Goal: Use online tool/utility: Utilize a website feature to perform a specific function

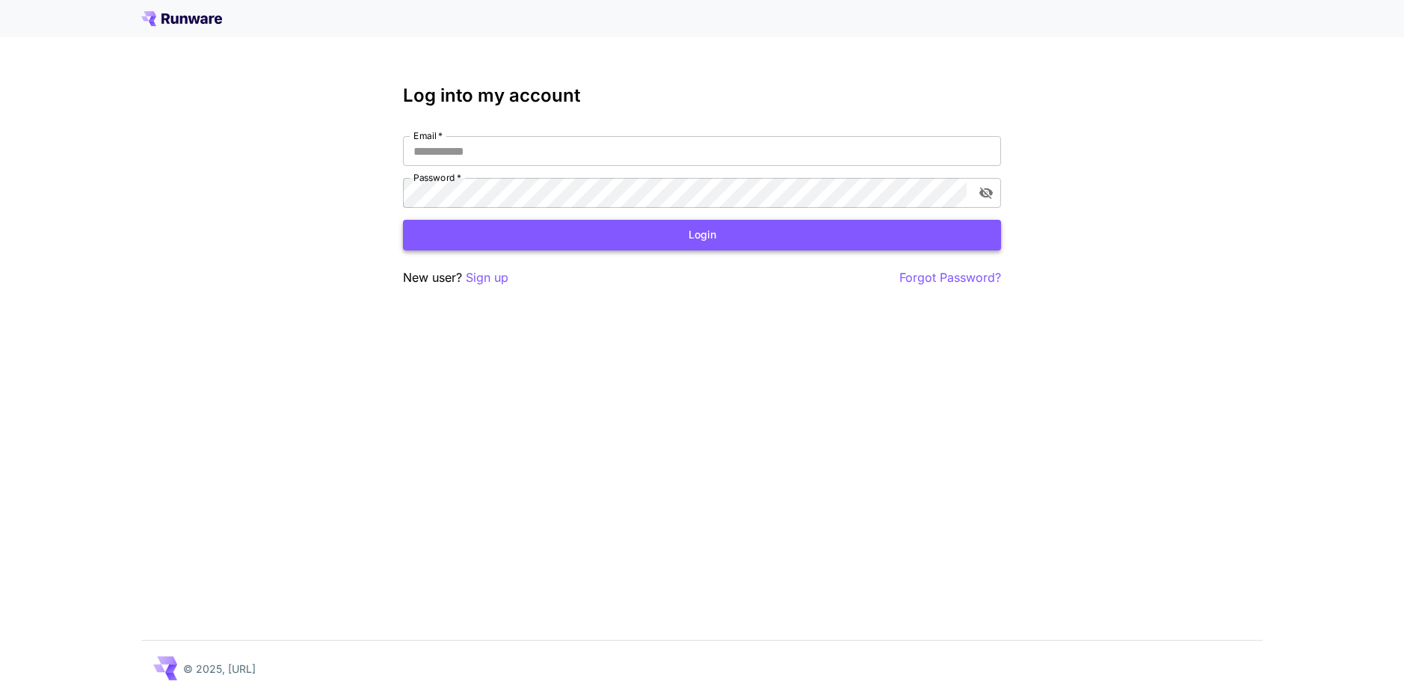
type input "**********"
click at [814, 230] on button "Login" at bounding box center [702, 235] width 598 height 31
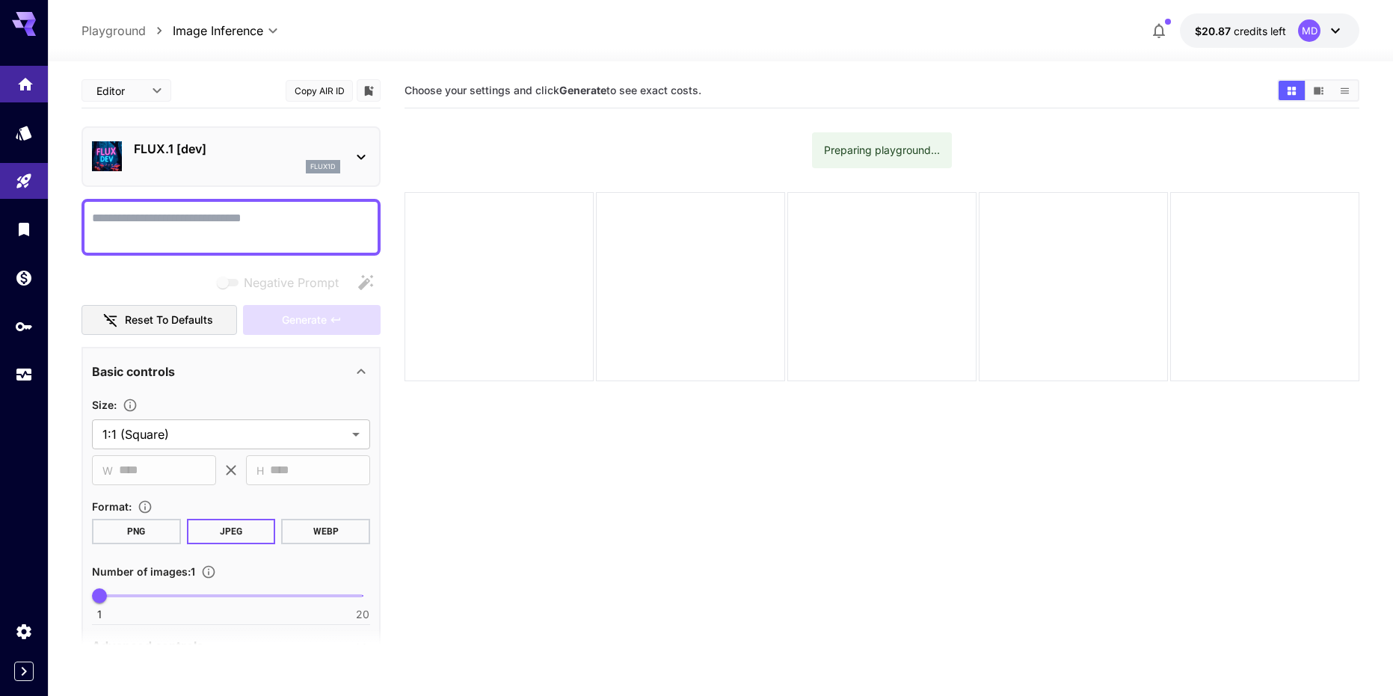
click at [26, 78] on icon "Home" at bounding box center [25, 82] width 15 height 13
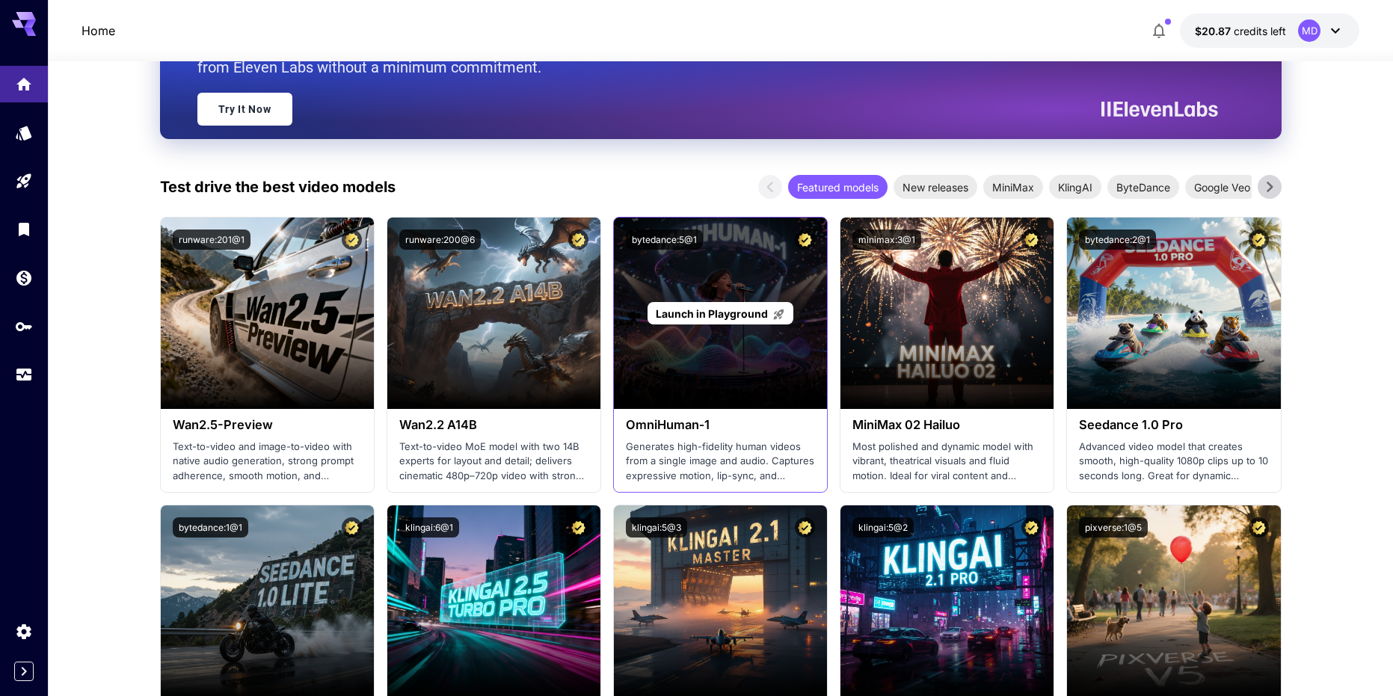
scroll to position [299, 0]
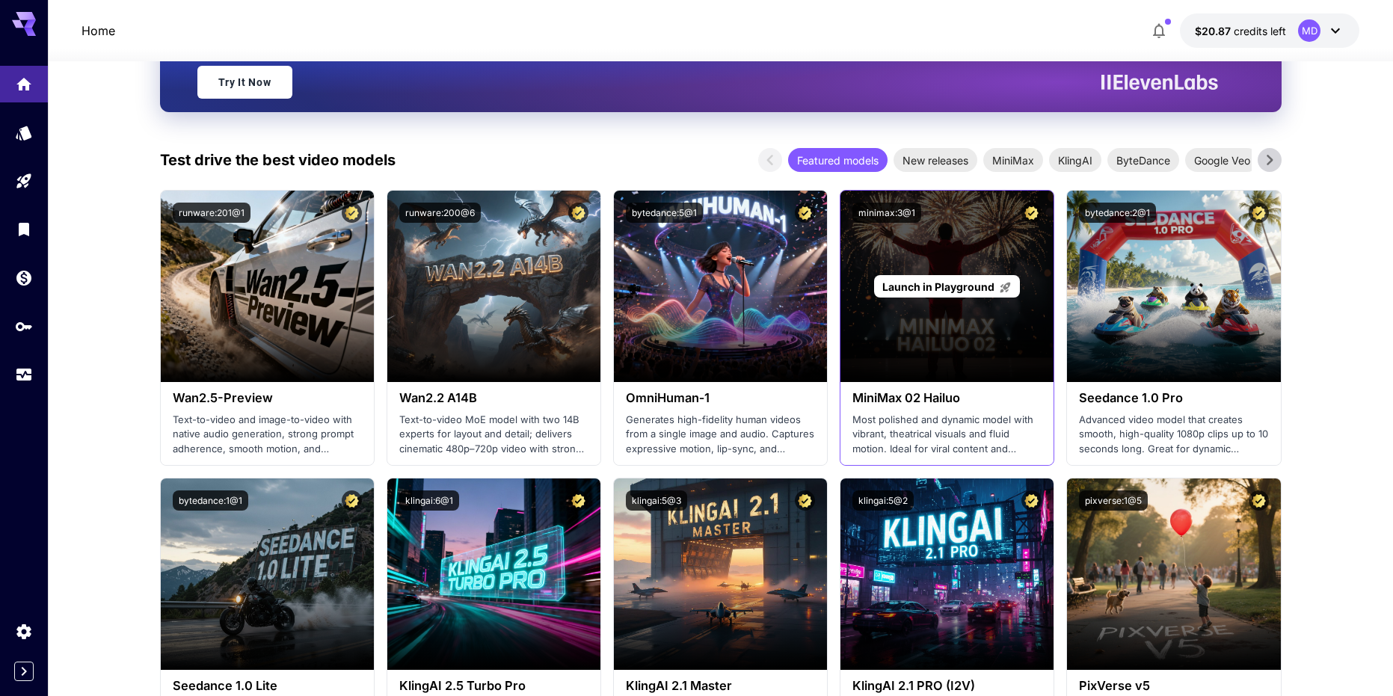
click at [939, 290] on span "Launch in Playground" at bounding box center [938, 286] width 112 height 13
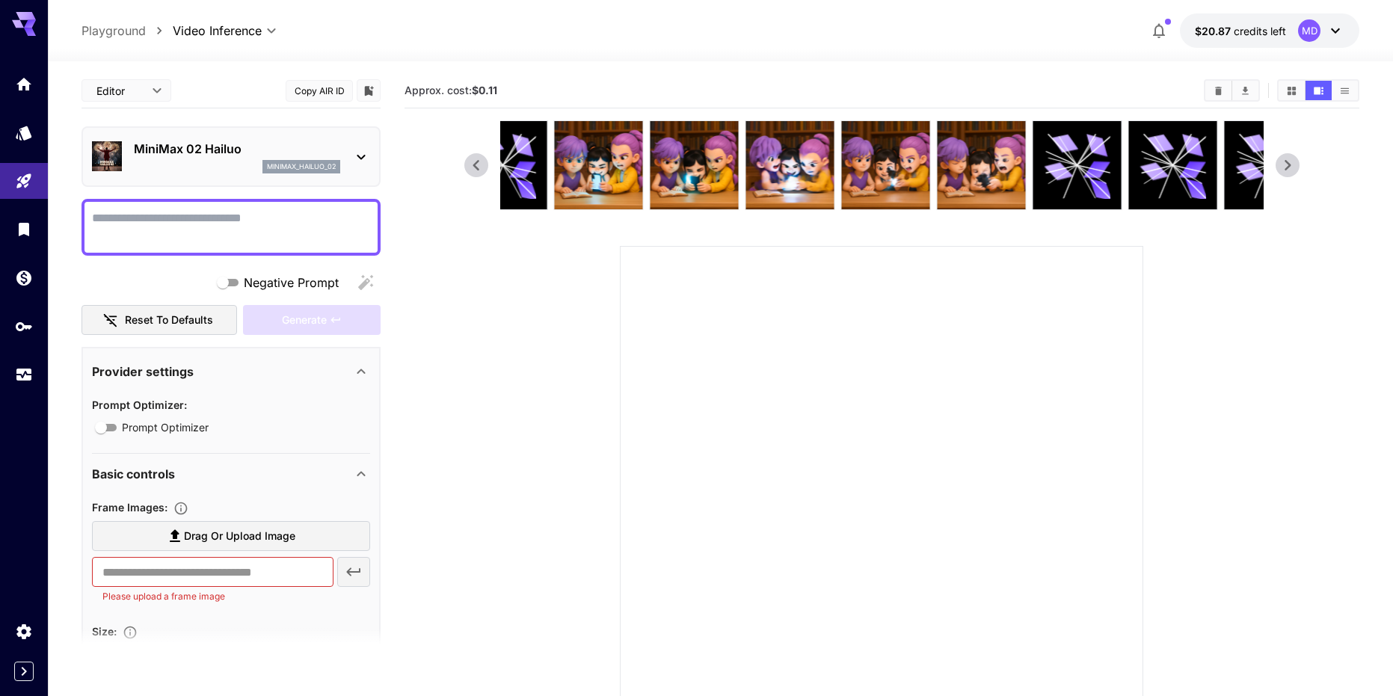
click at [1288, 169] on icon at bounding box center [1287, 165] width 22 height 22
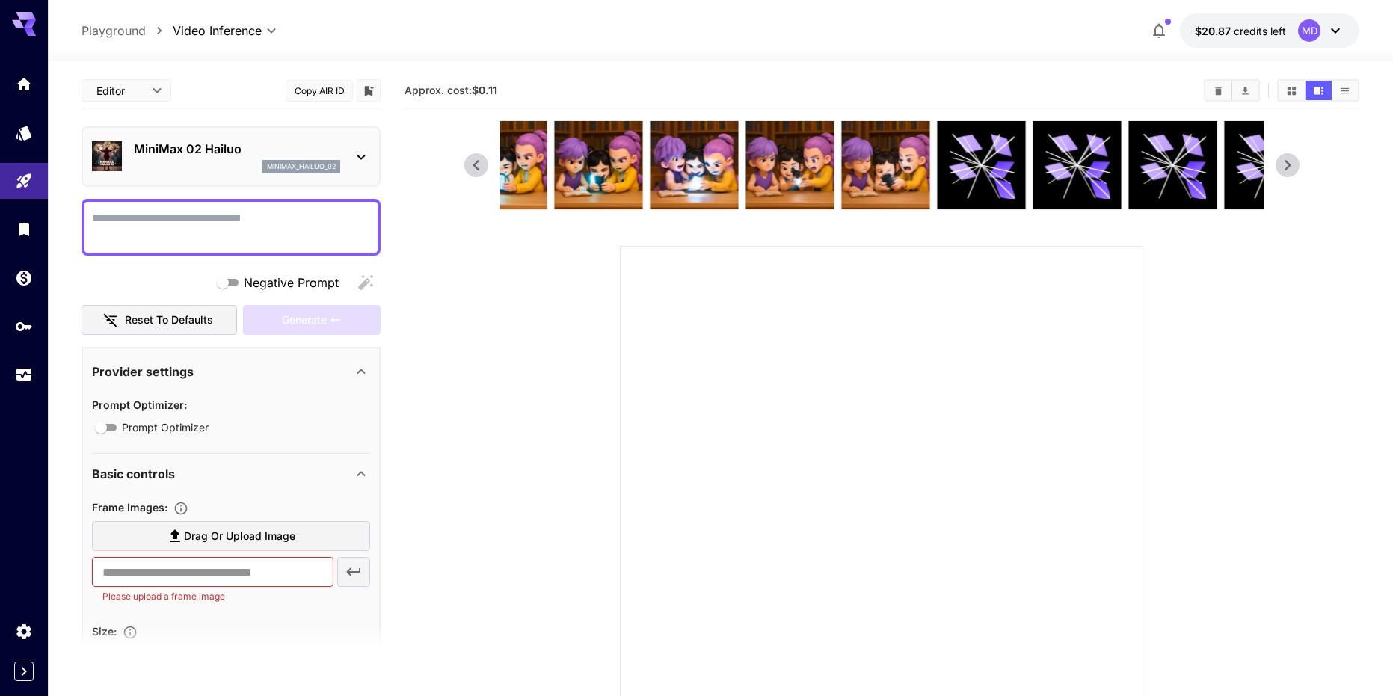
click at [1288, 169] on icon at bounding box center [1287, 165] width 22 height 22
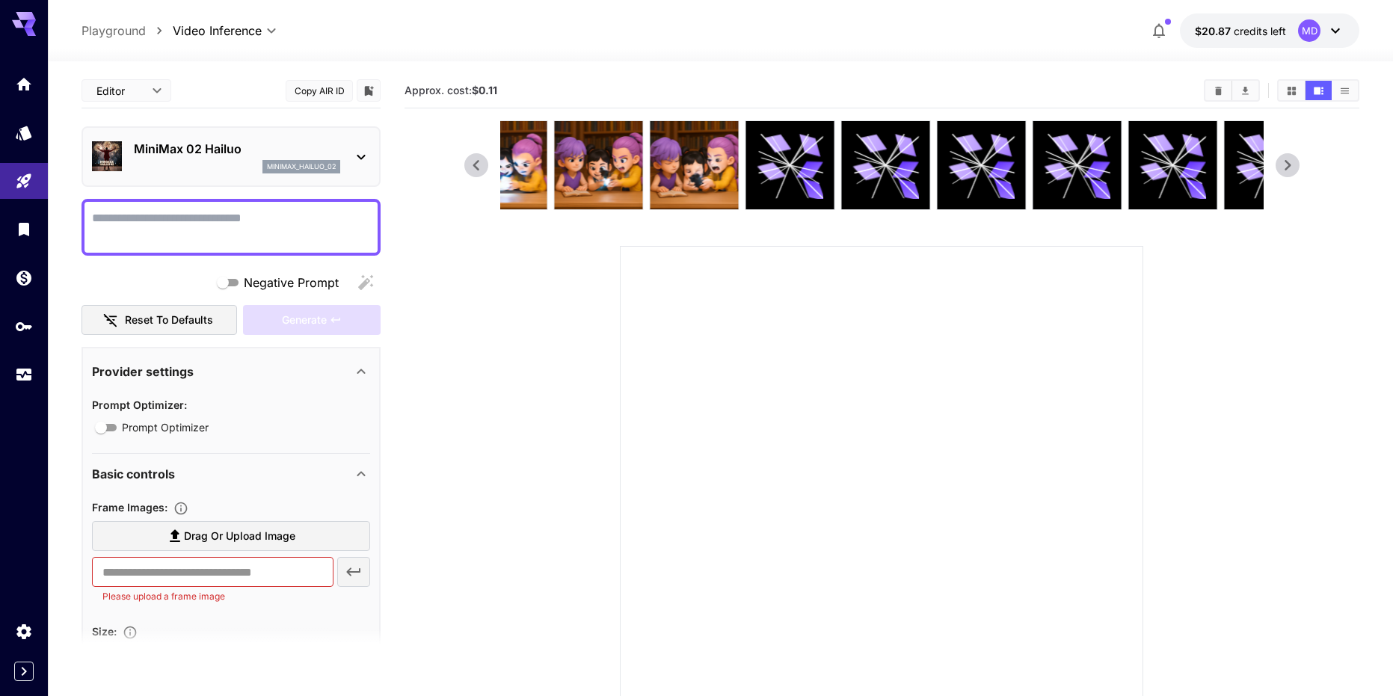
click at [1288, 169] on icon at bounding box center [1287, 165] width 22 height 22
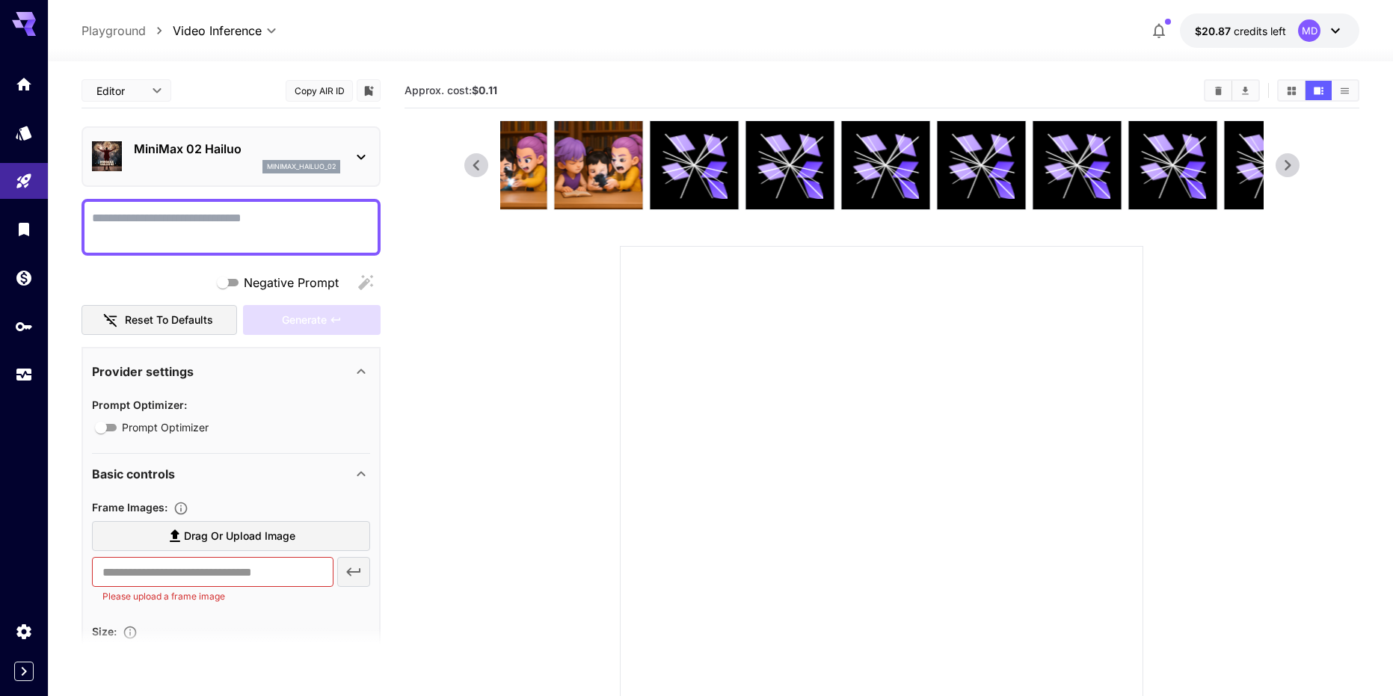
click at [1288, 169] on icon at bounding box center [1287, 165] width 22 height 22
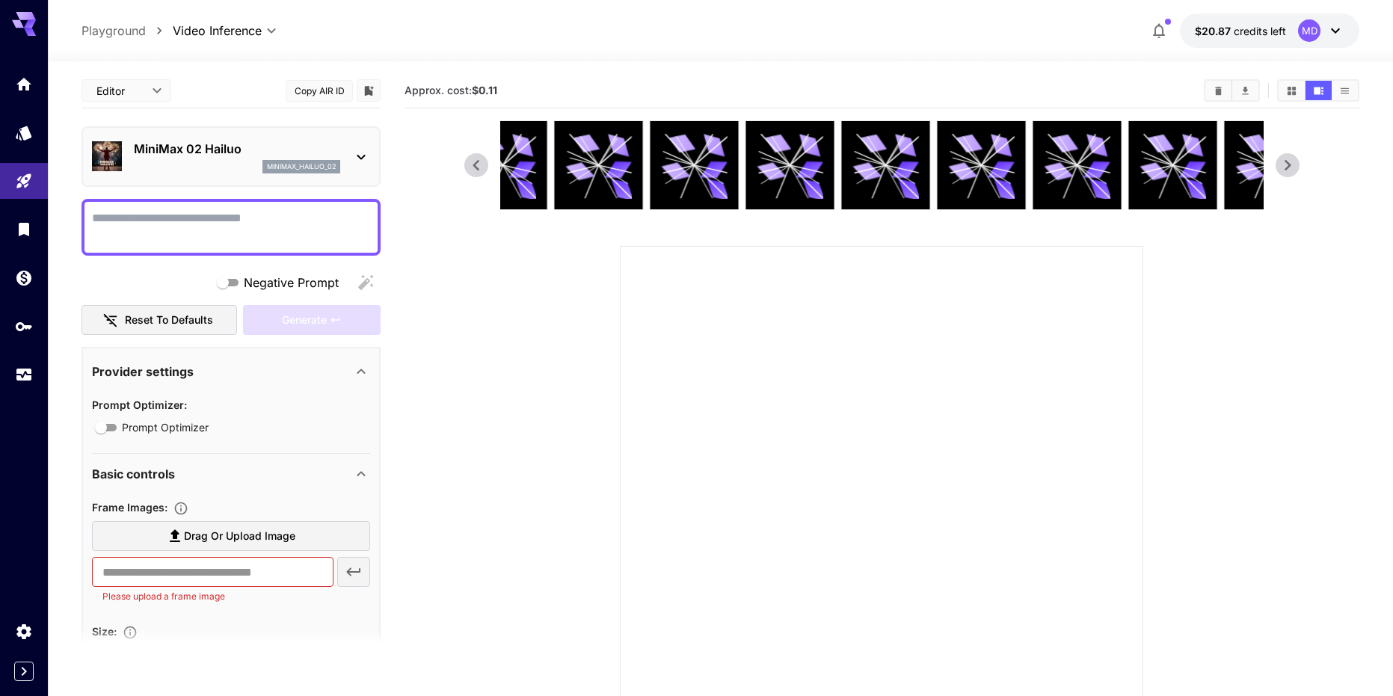
click at [1288, 169] on icon at bounding box center [1287, 165] width 22 height 22
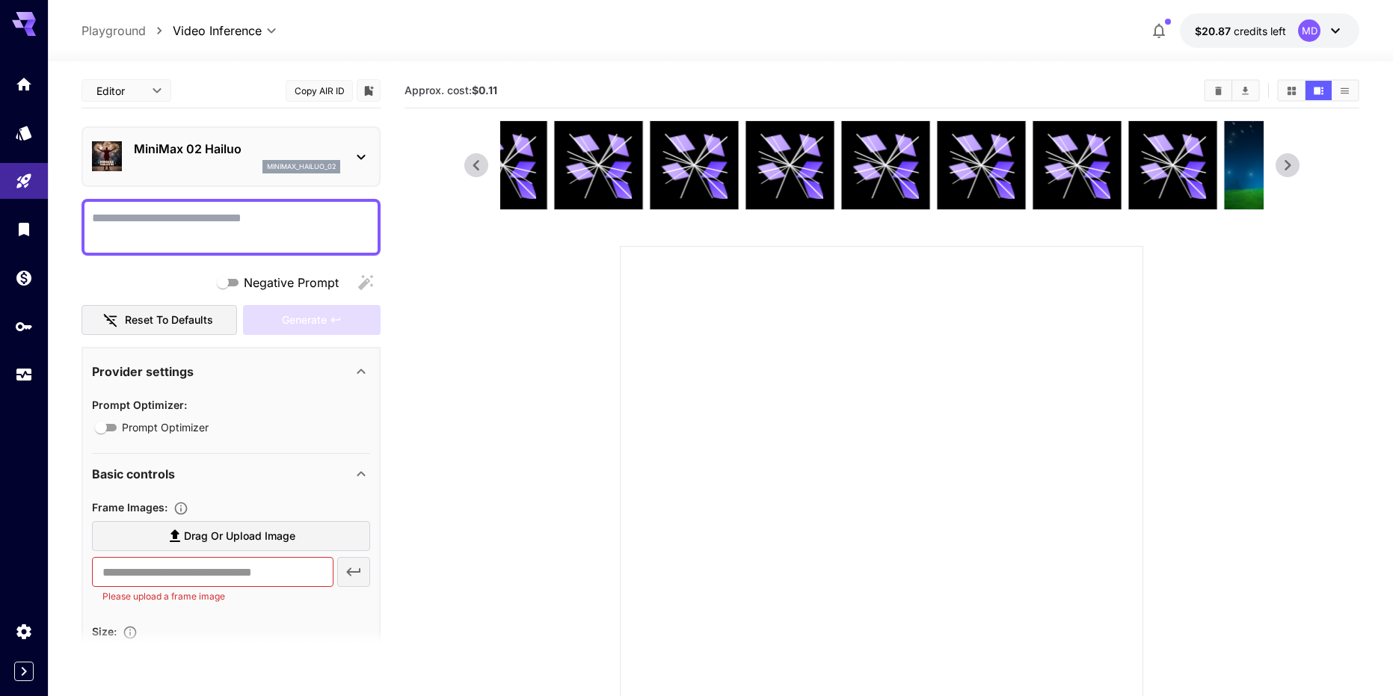
click at [1288, 169] on icon at bounding box center [1287, 165] width 22 height 22
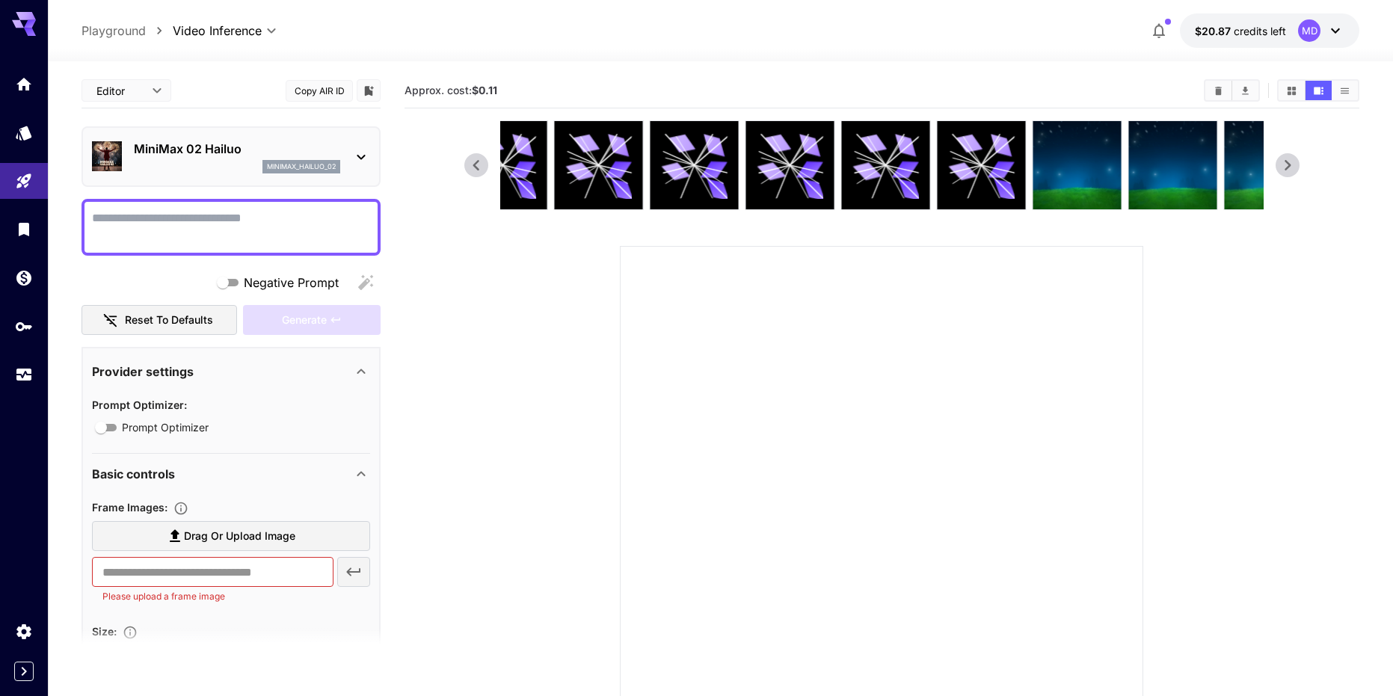
click at [1288, 169] on icon at bounding box center [1287, 165] width 22 height 22
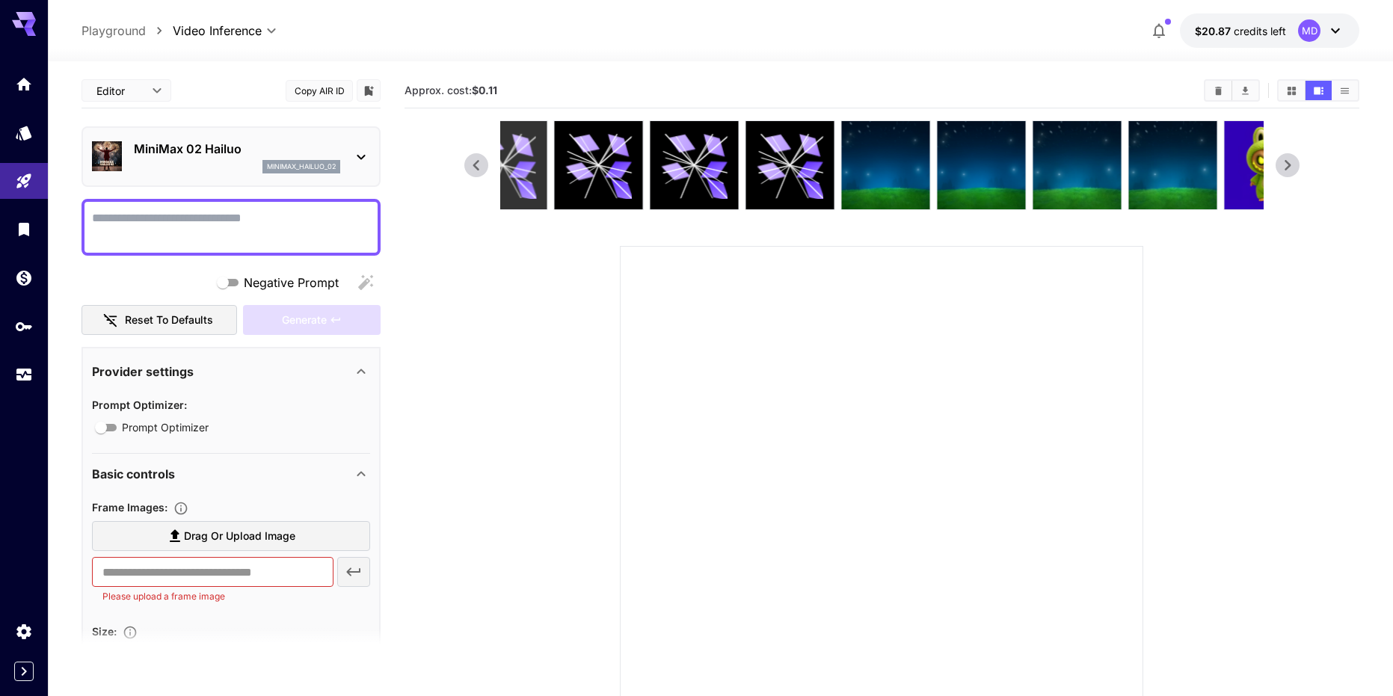
click at [526, 166] on icon at bounding box center [521, 170] width 27 height 17
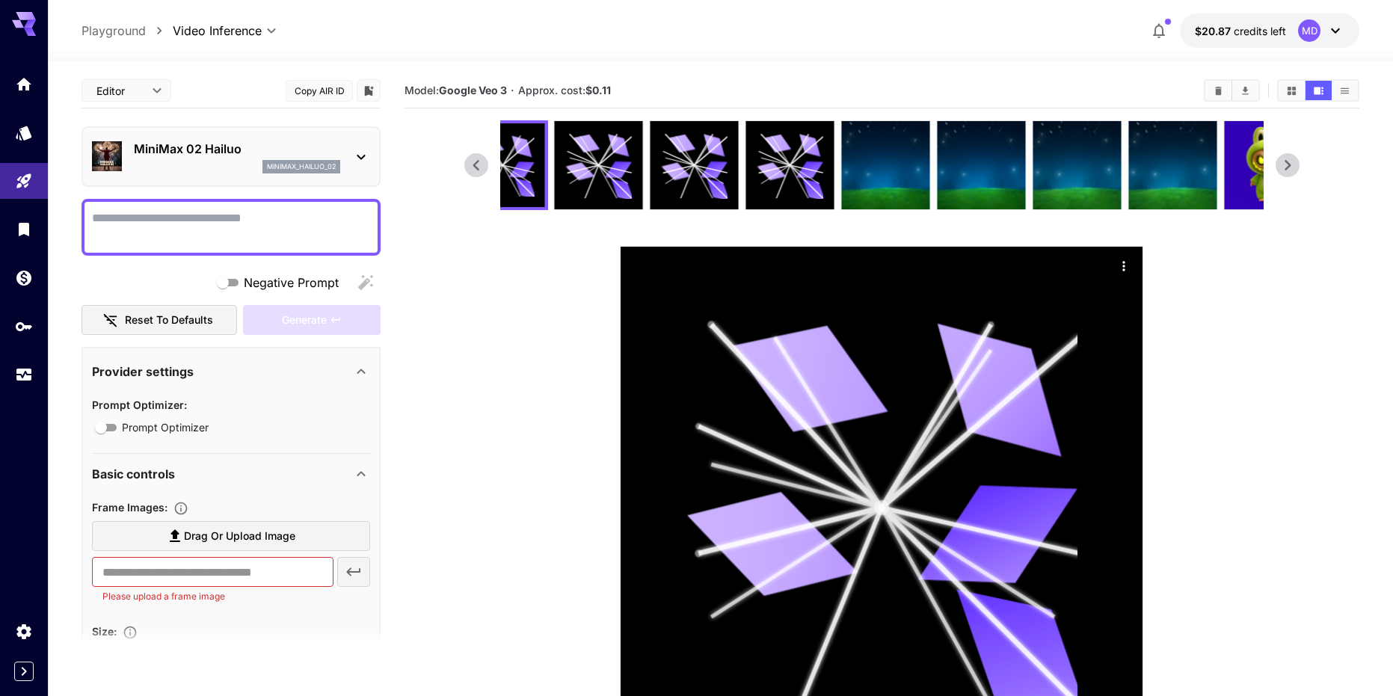
click at [479, 163] on icon at bounding box center [476, 165] width 22 height 22
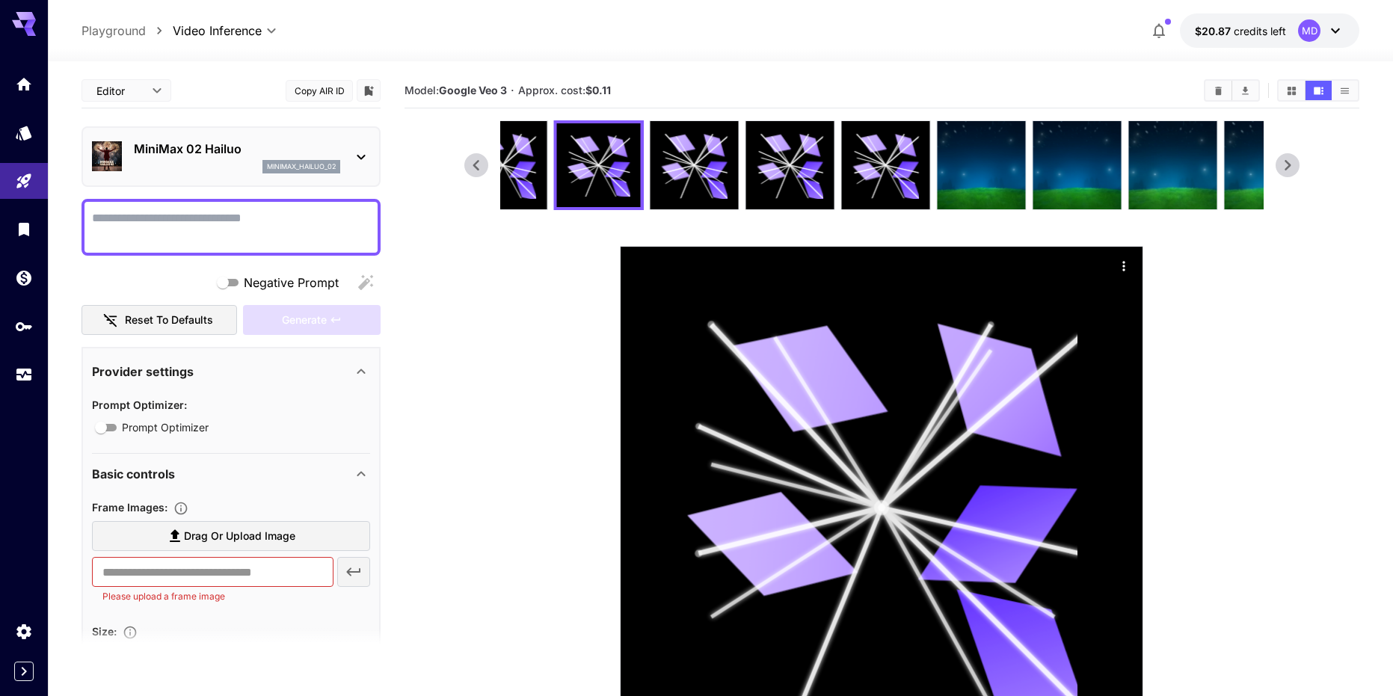
click at [479, 163] on icon at bounding box center [476, 165] width 22 height 22
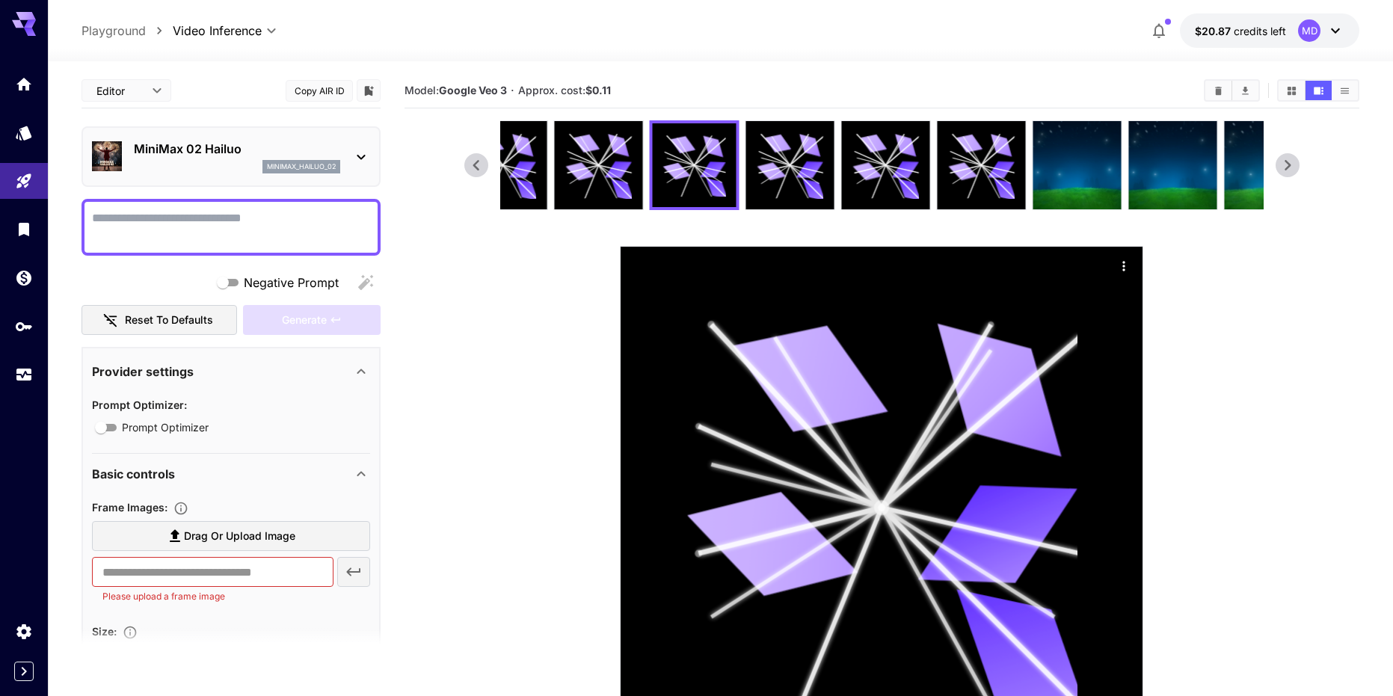
click at [479, 163] on icon at bounding box center [476, 165] width 22 height 22
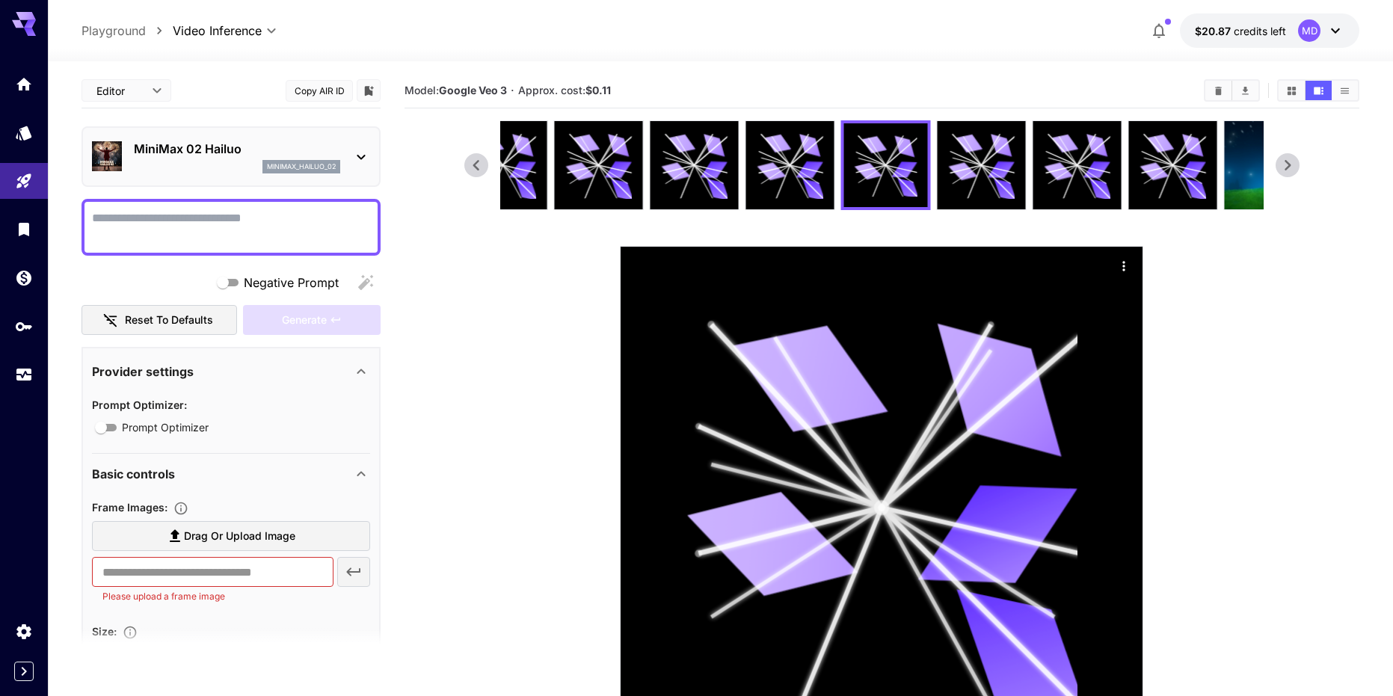
click at [479, 163] on icon at bounding box center [476, 165] width 22 height 22
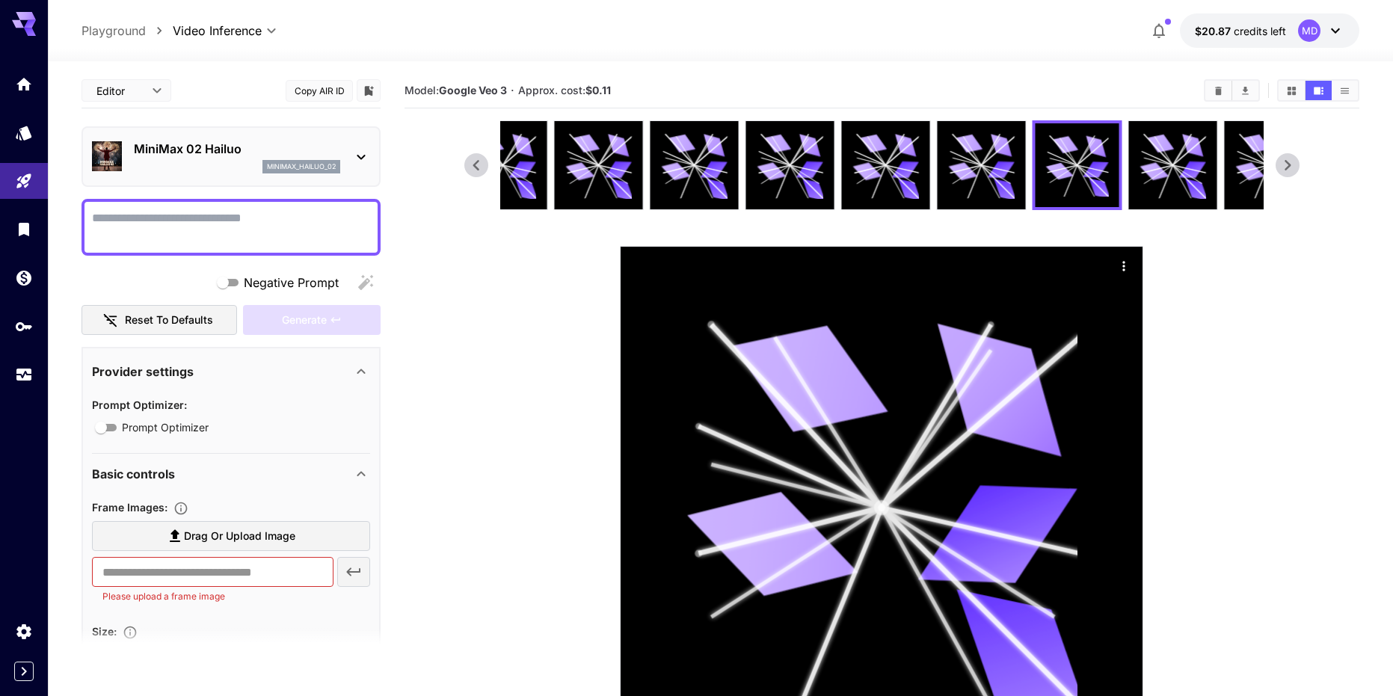
click at [479, 163] on icon at bounding box center [476, 165] width 22 height 22
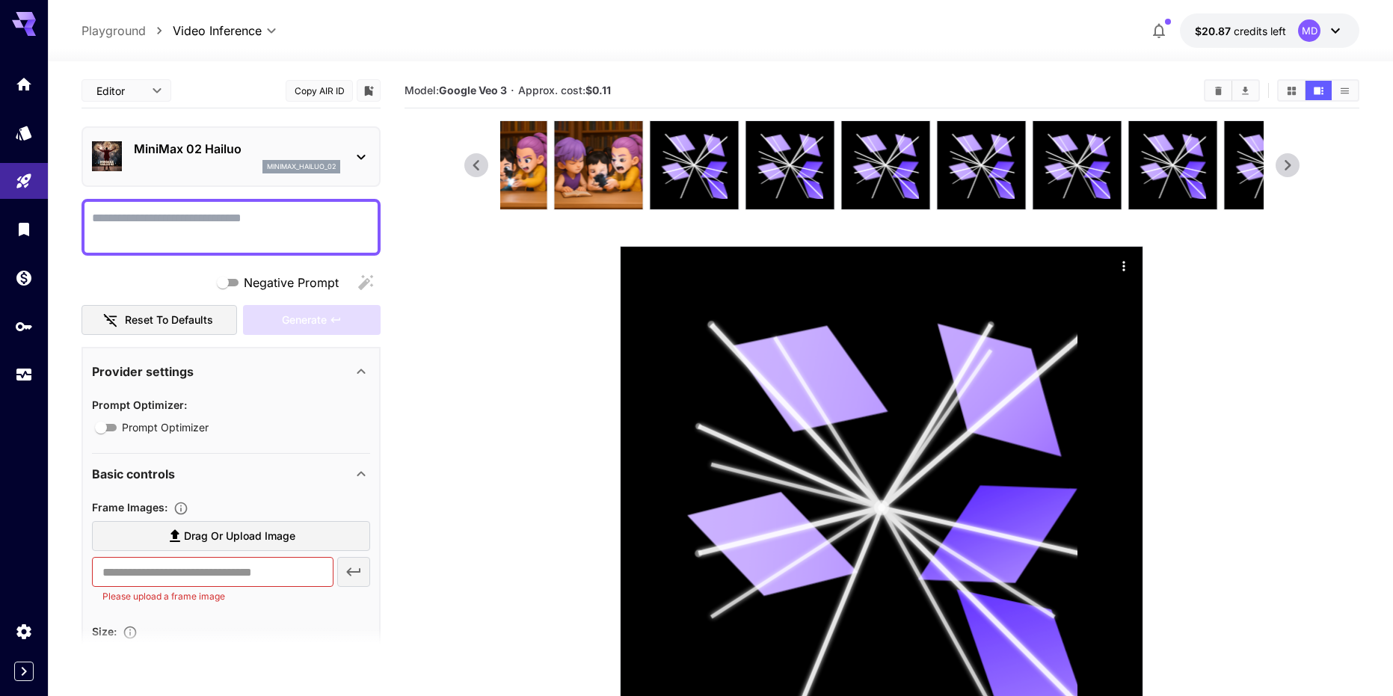
click at [479, 163] on icon at bounding box center [476, 165] width 22 height 22
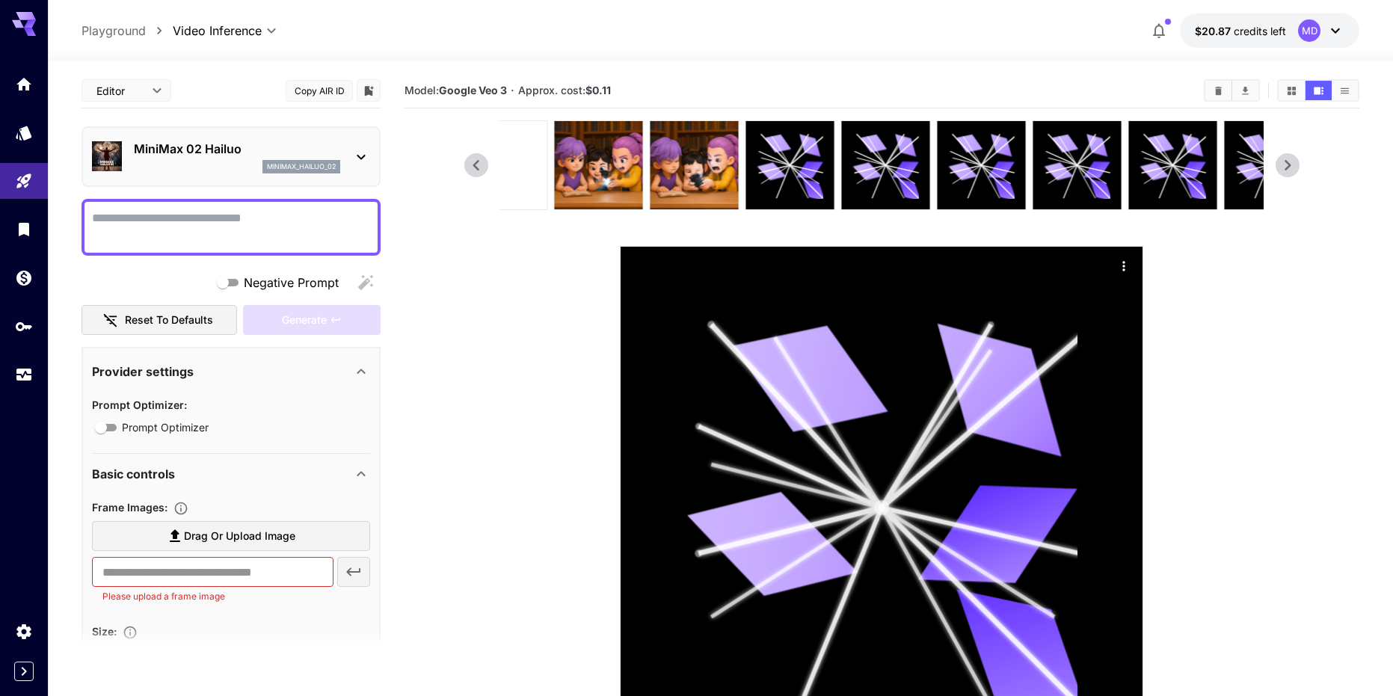
click at [479, 163] on icon at bounding box center [476, 165] width 22 height 22
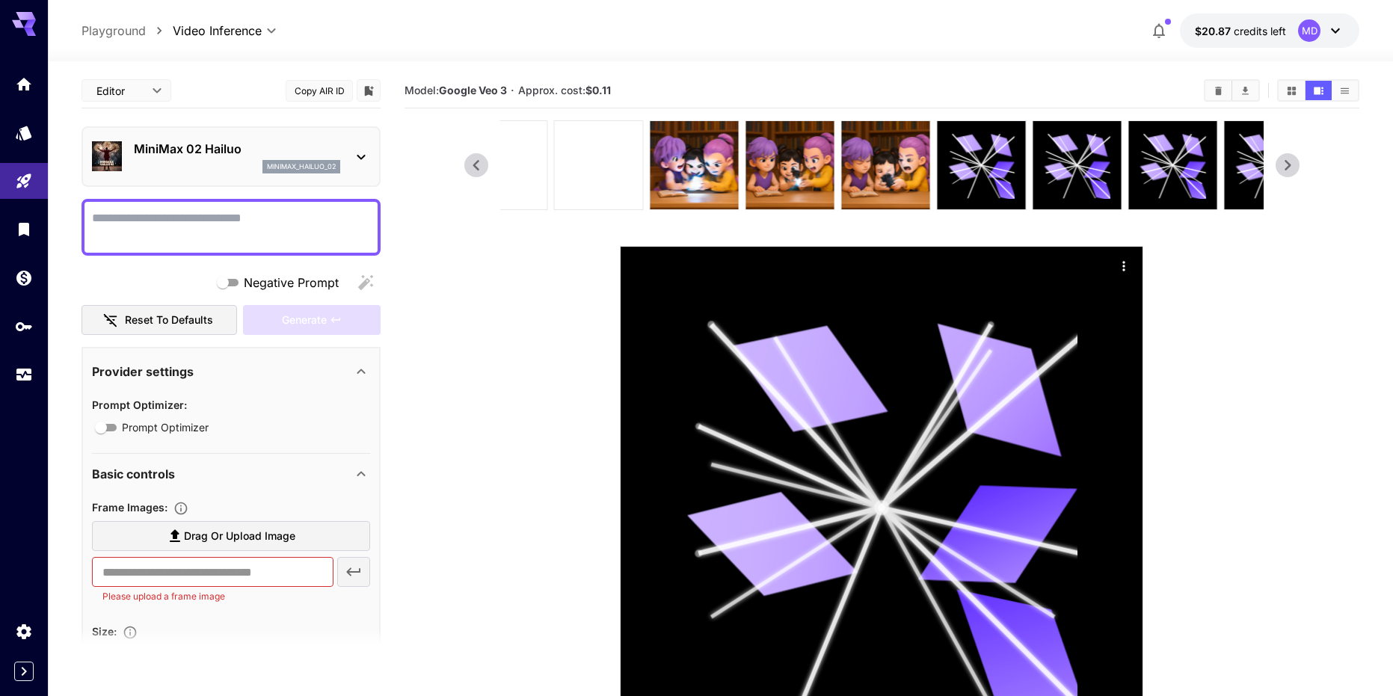
click at [479, 163] on icon at bounding box center [476, 165] width 22 height 22
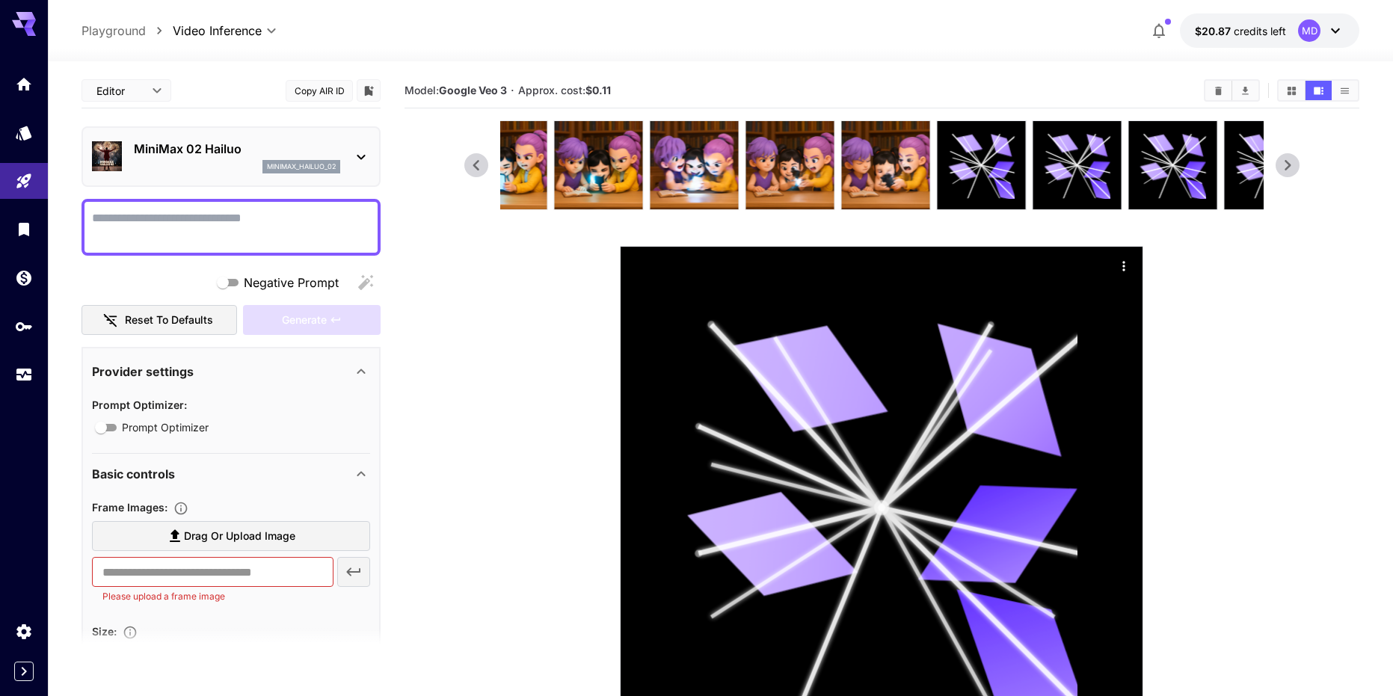
click at [479, 163] on icon at bounding box center [476, 165] width 22 height 22
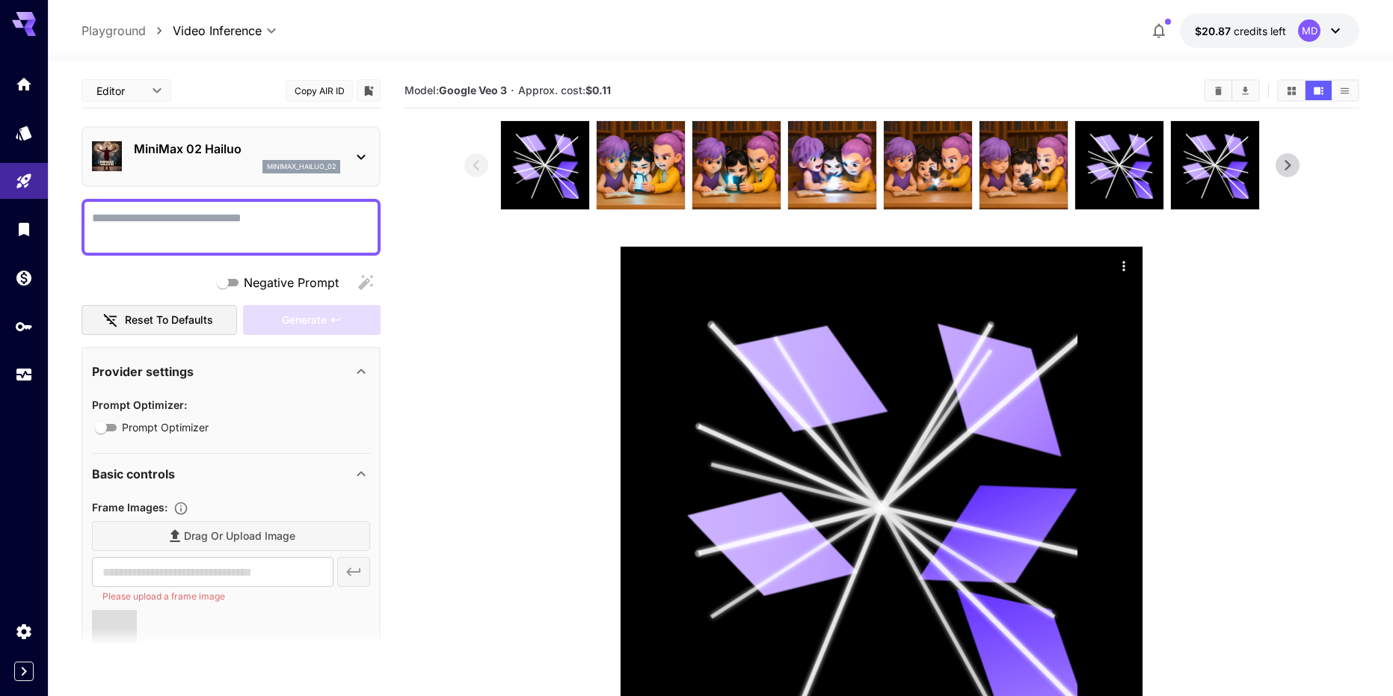
type input "**********"
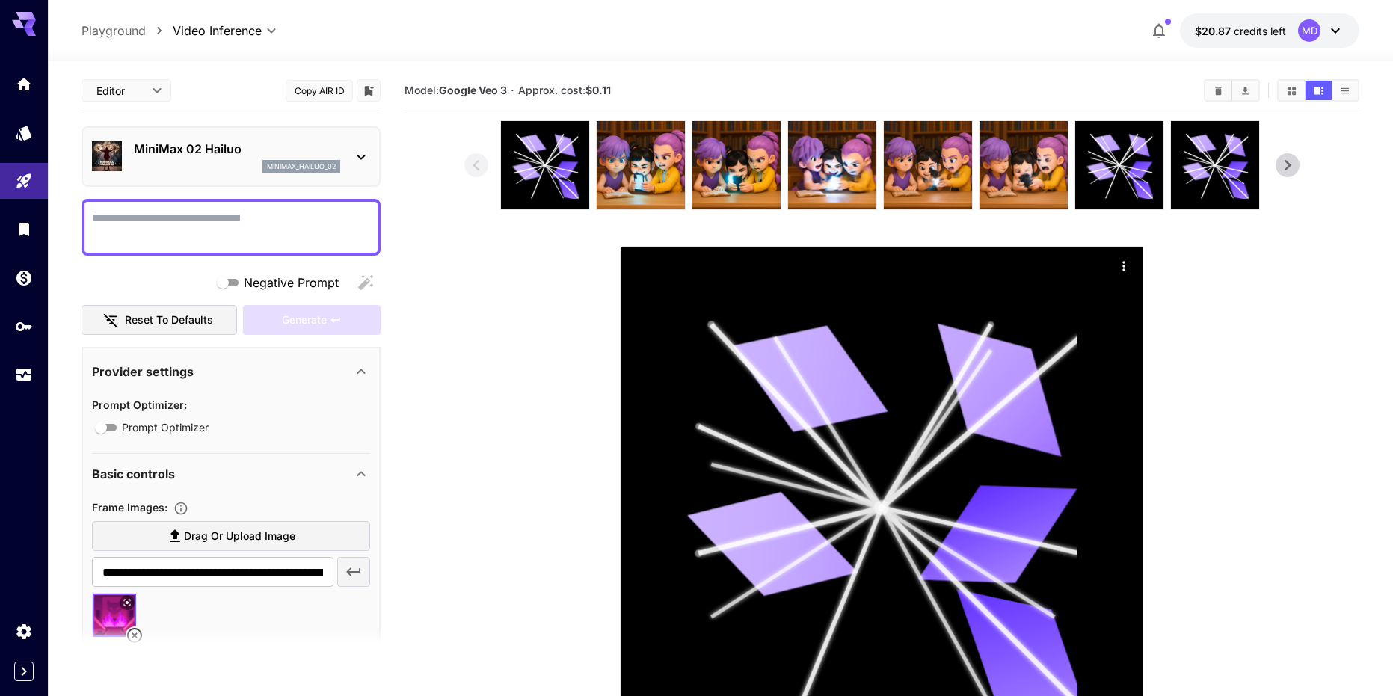
click at [231, 218] on textarea "Negative Prompt" at bounding box center [231, 227] width 278 height 36
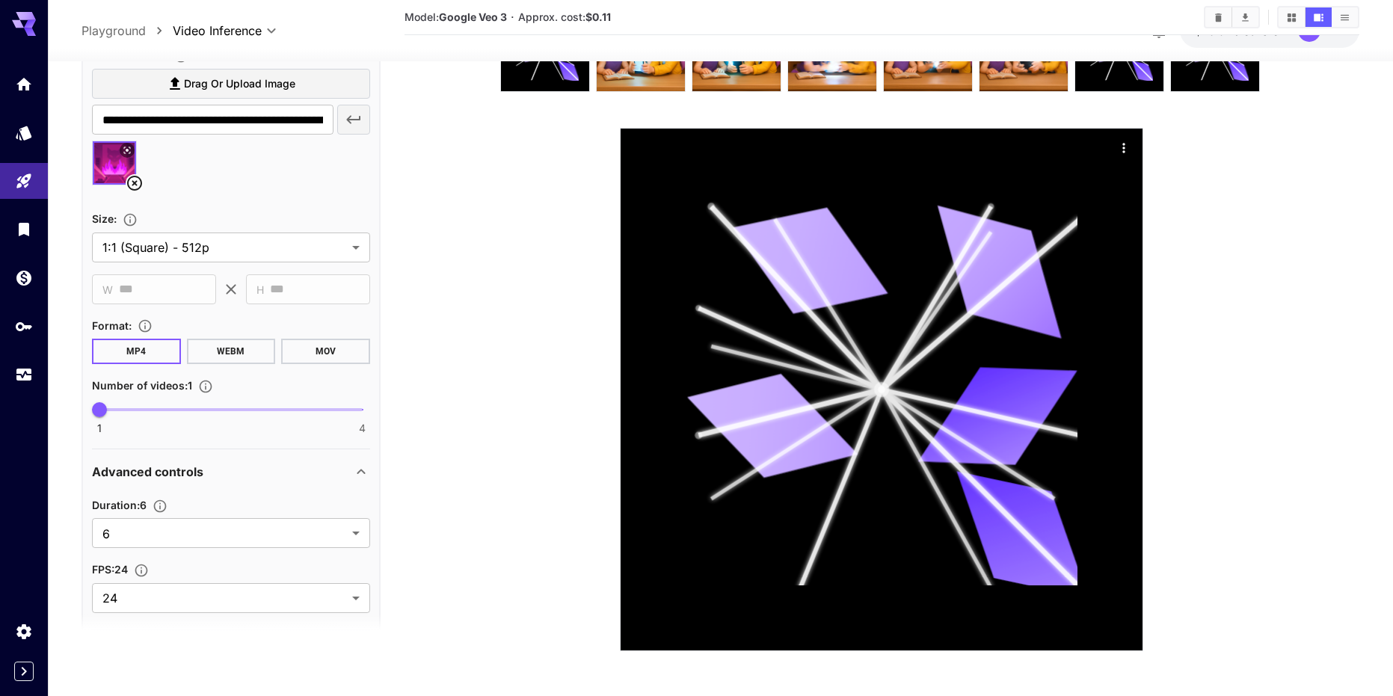
scroll to position [449, 0]
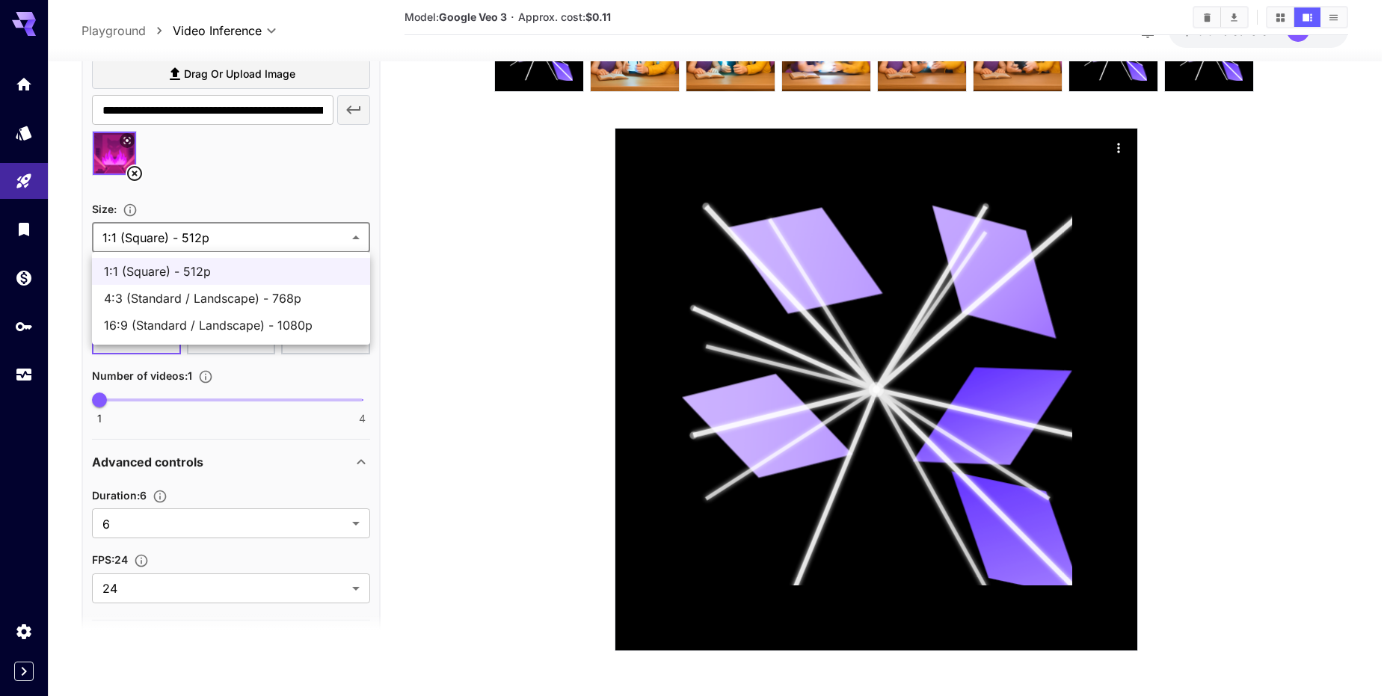
click at [345, 244] on body "**********" at bounding box center [696, 289] width 1393 height 814
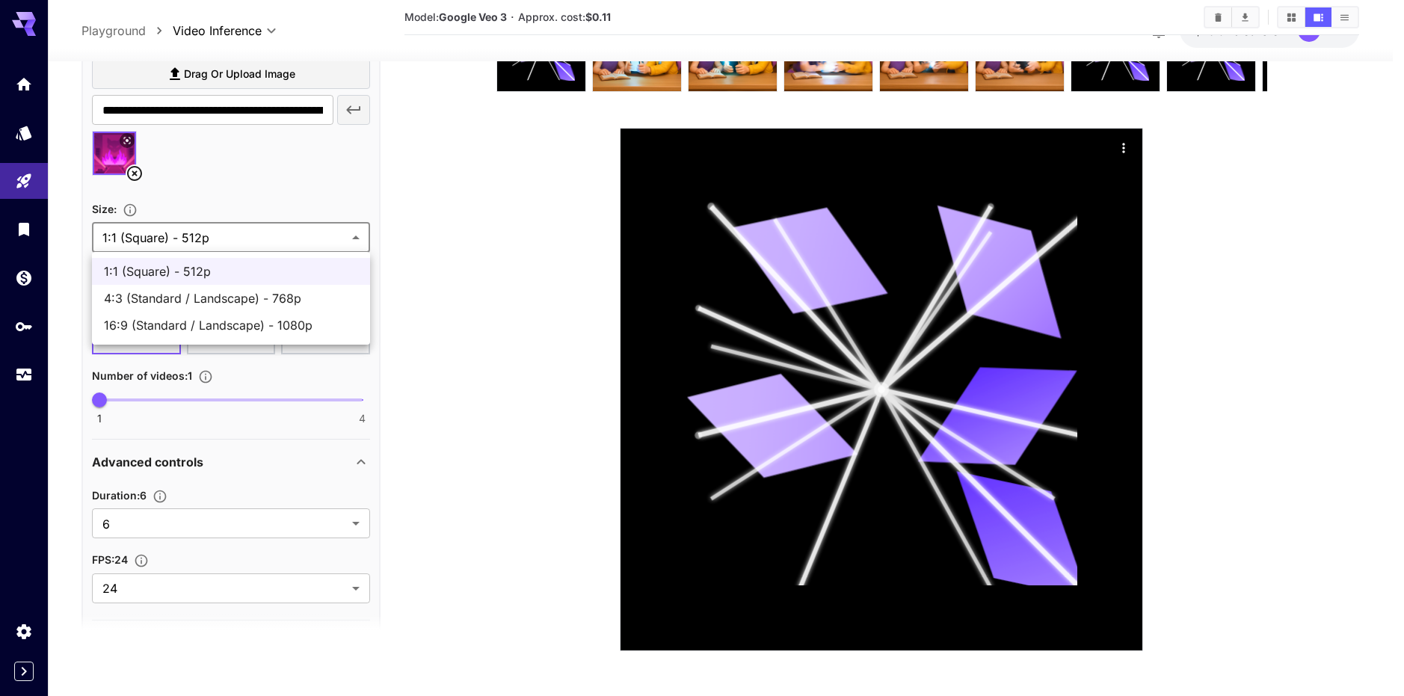
click at [428, 264] on div at bounding box center [702, 348] width 1404 height 696
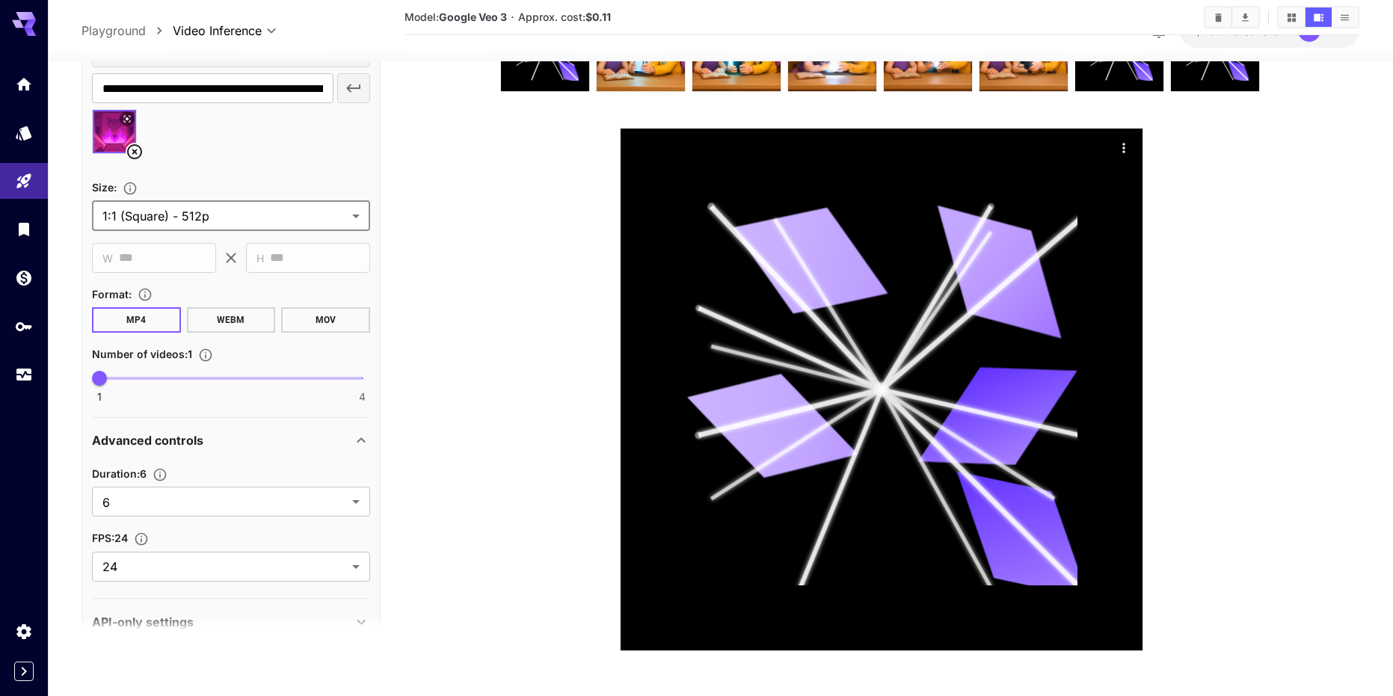
scroll to position [502, 0]
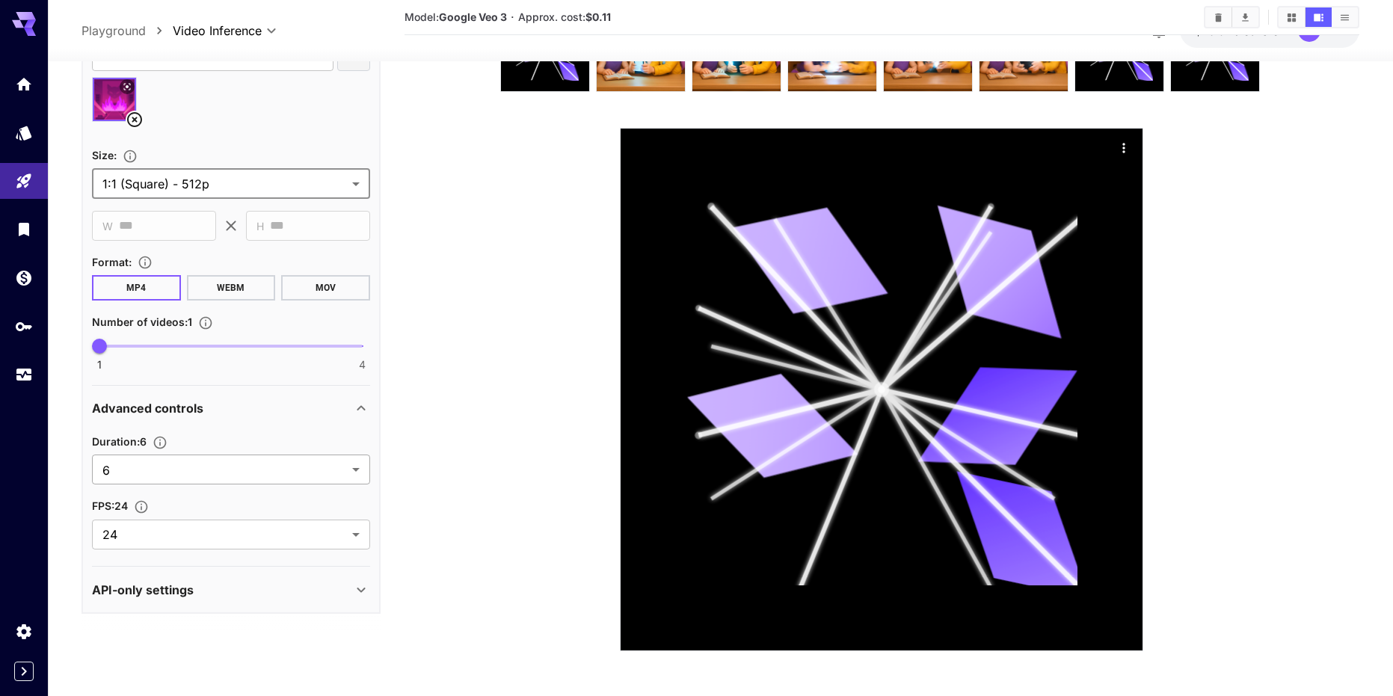
click at [338, 464] on body "**********" at bounding box center [696, 289] width 1393 height 814
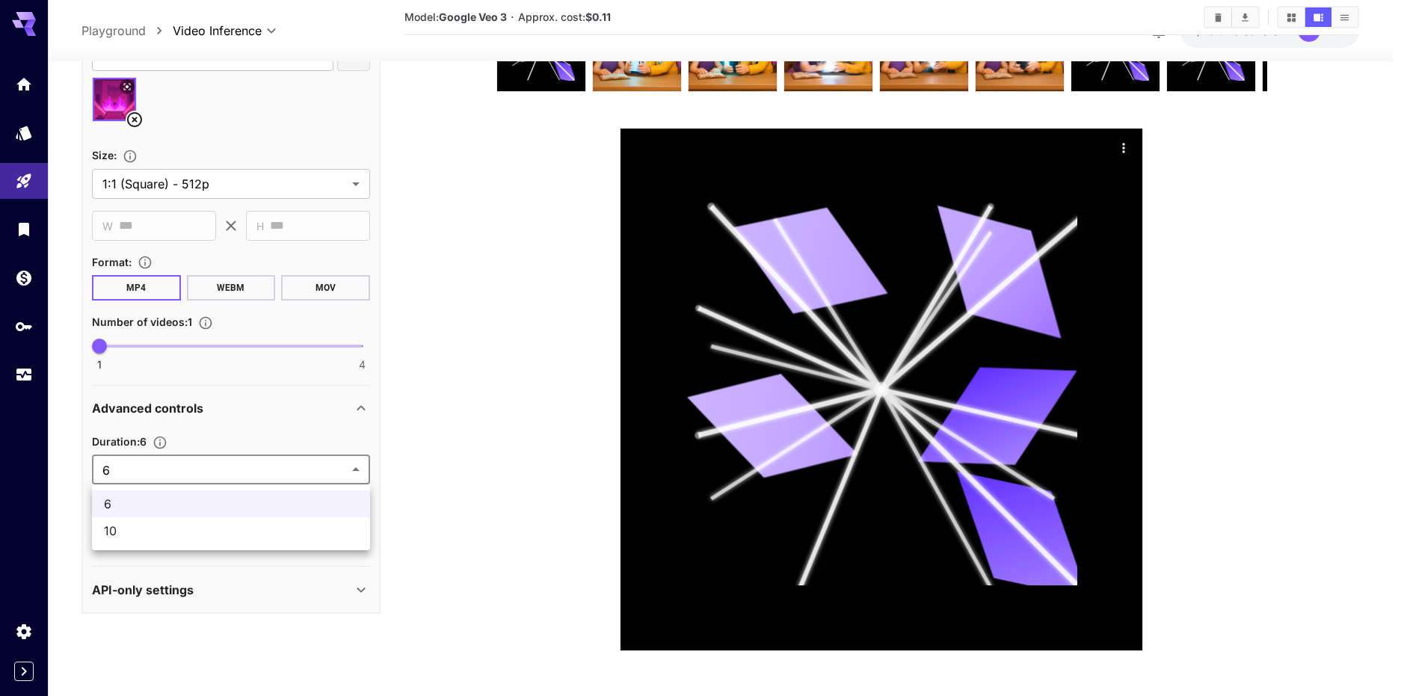
click at [338, 464] on div at bounding box center [702, 348] width 1404 height 696
click at [351, 534] on body "**********" at bounding box center [702, 289] width 1404 height 814
click at [351, 535] on div at bounding box center [702, 348] width 1404 height 696
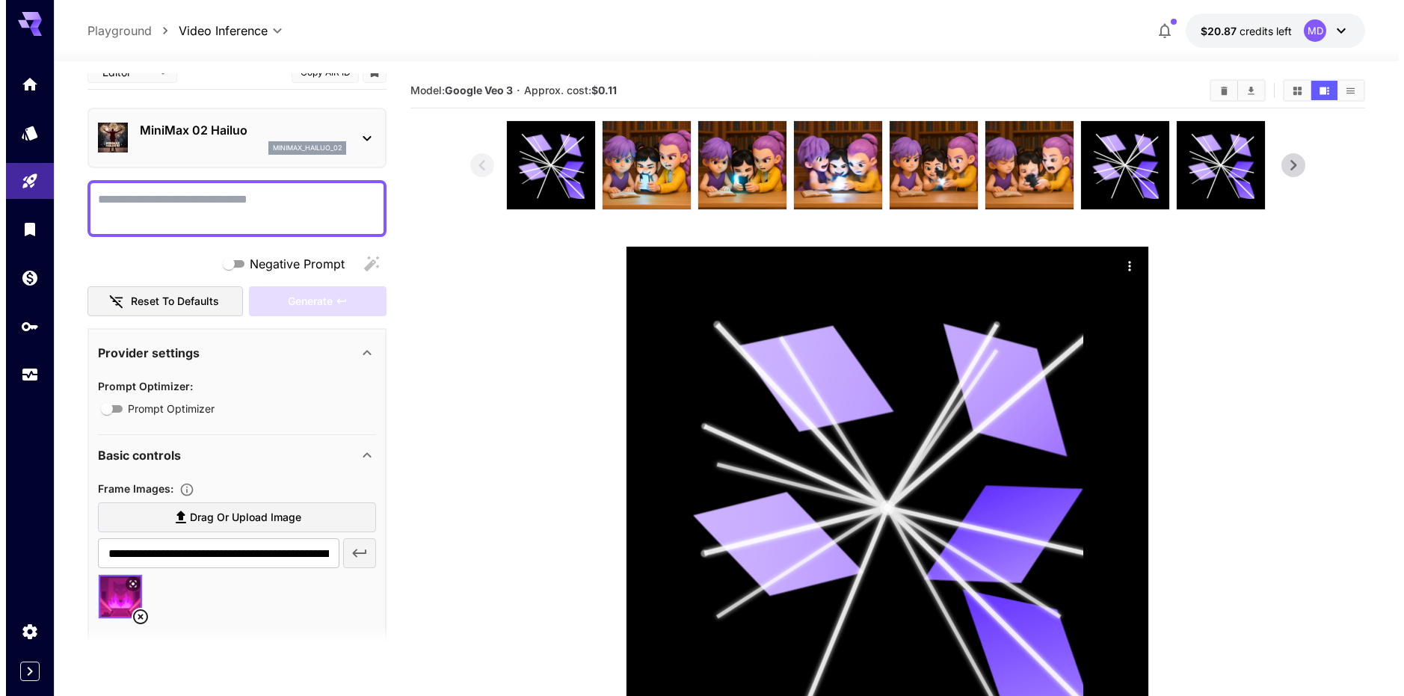
scroll to position [0, 0]
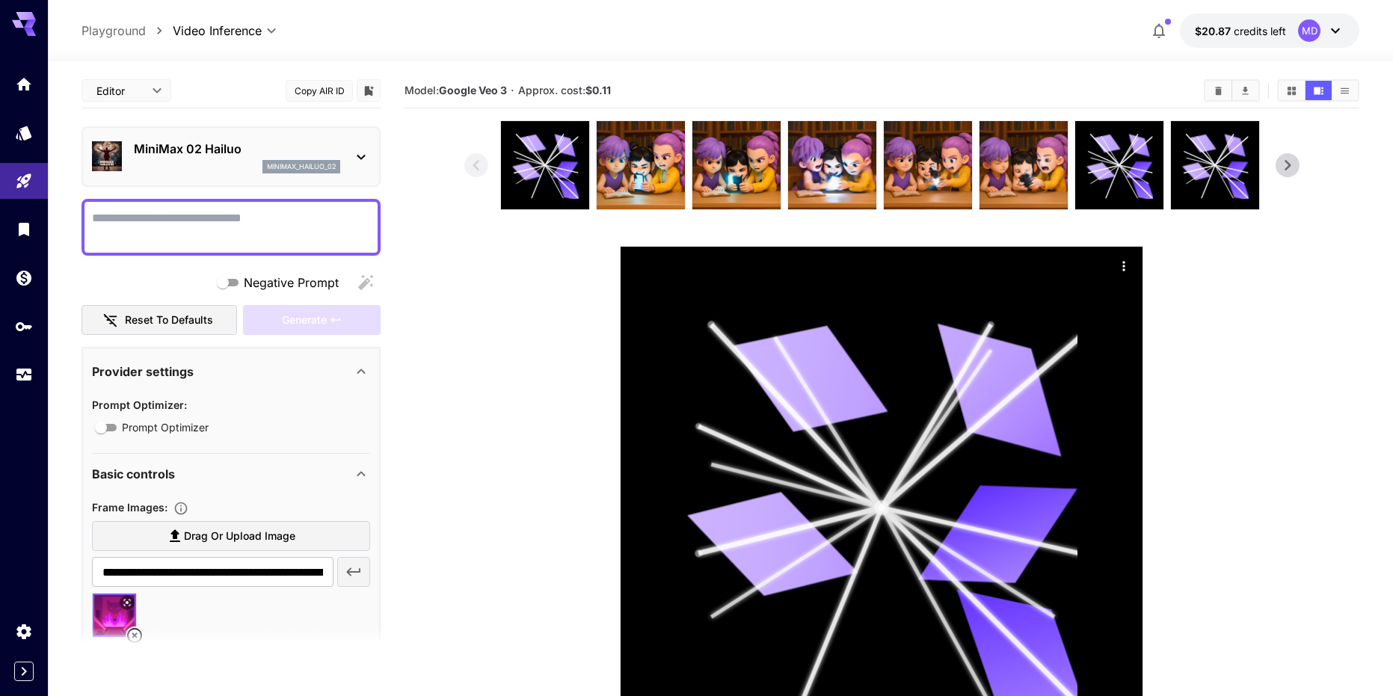
click at [250, 216] on textarea "Negative Prompt" at bounding box center [231, 227] width 278 height 36
click at [348, 162] on div "MiniMax 02 Hailuo minimax_hailuo_02" at bounding box center [231, 157] width 278 height 46
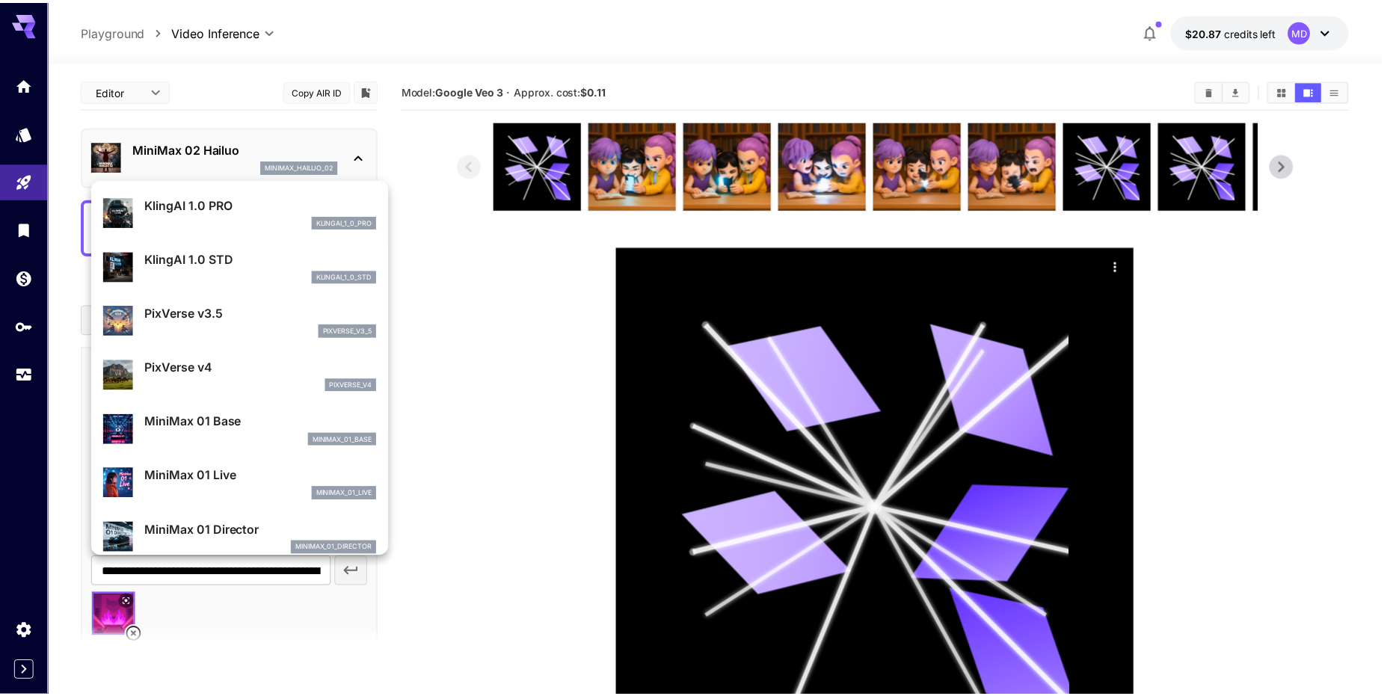
scroll to position [1123, 0]
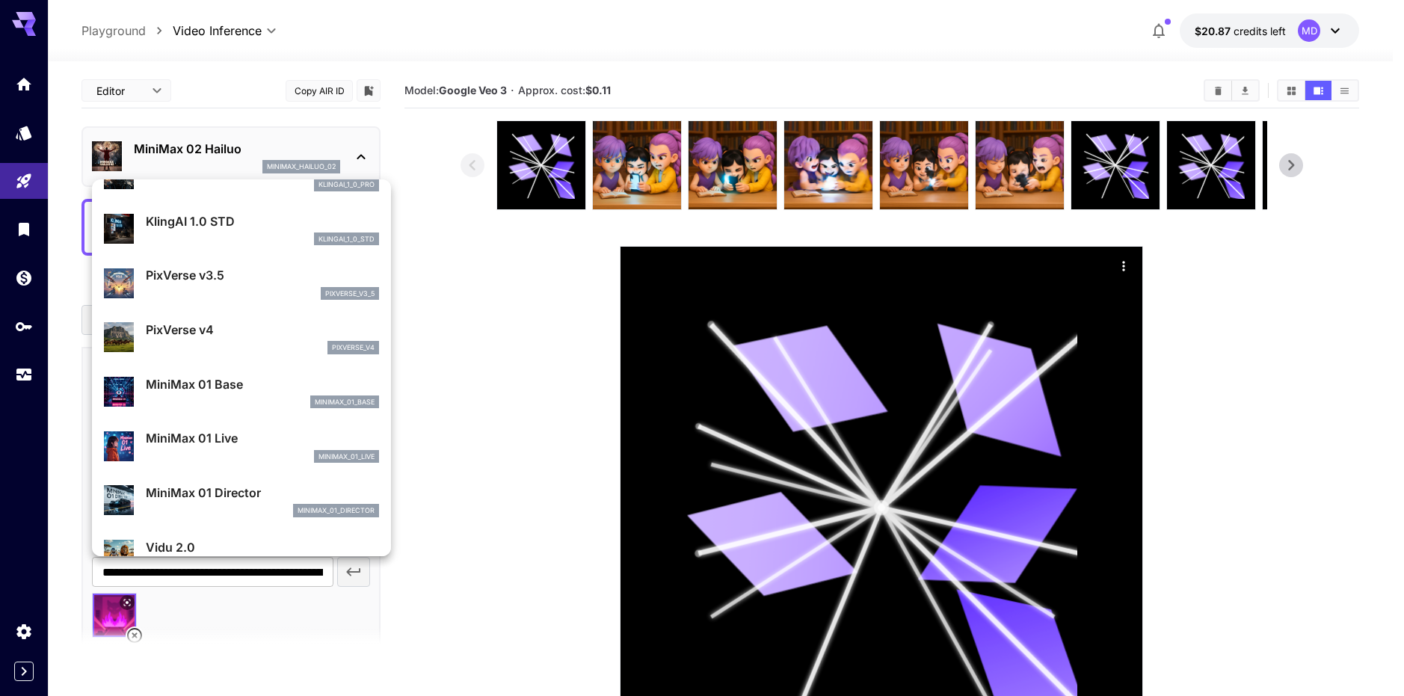
click at [515, 432] on div at bounding box center [702, 348] width 1404 height 696
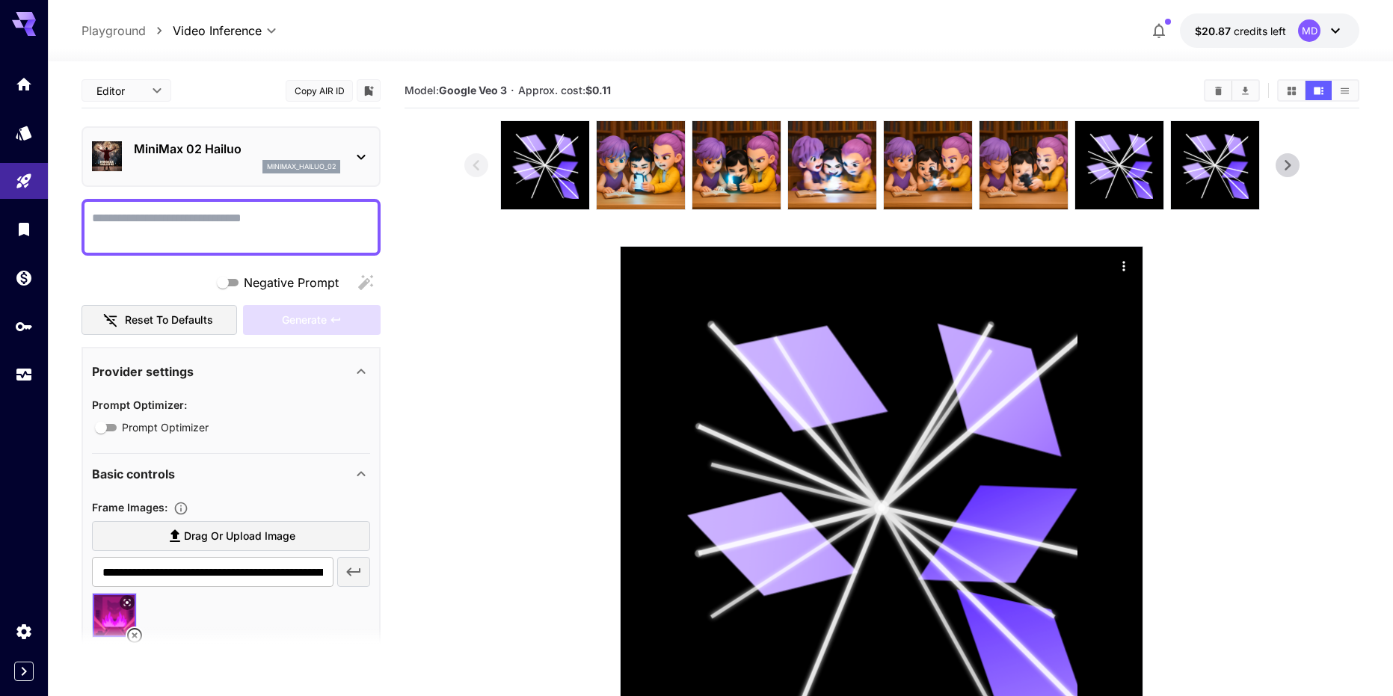
click at [256, 227] on textarea "Negative Prompt" at bounding box center [231, 227] width 278 height 36
